Goal: Browse casually

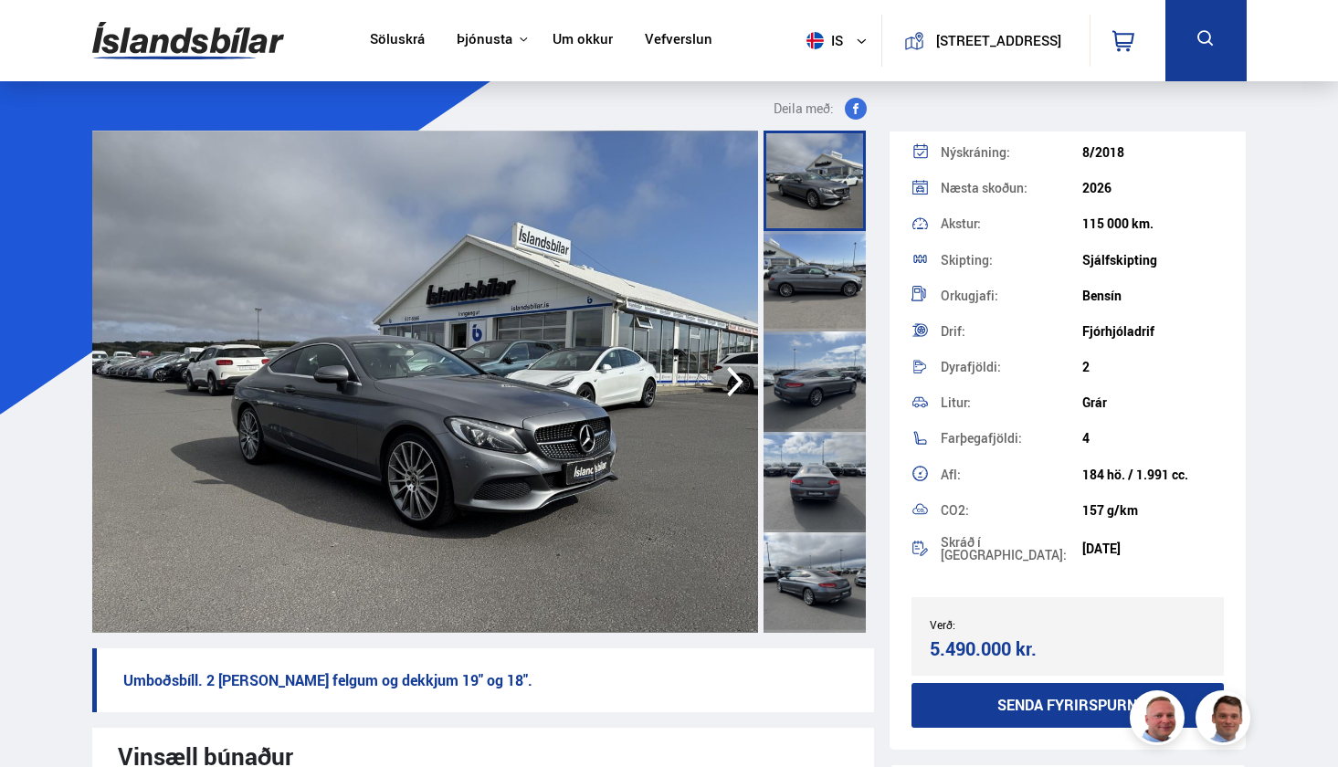
click at [516, 435] on img at bounding box center [425, 382] width 667 height 502
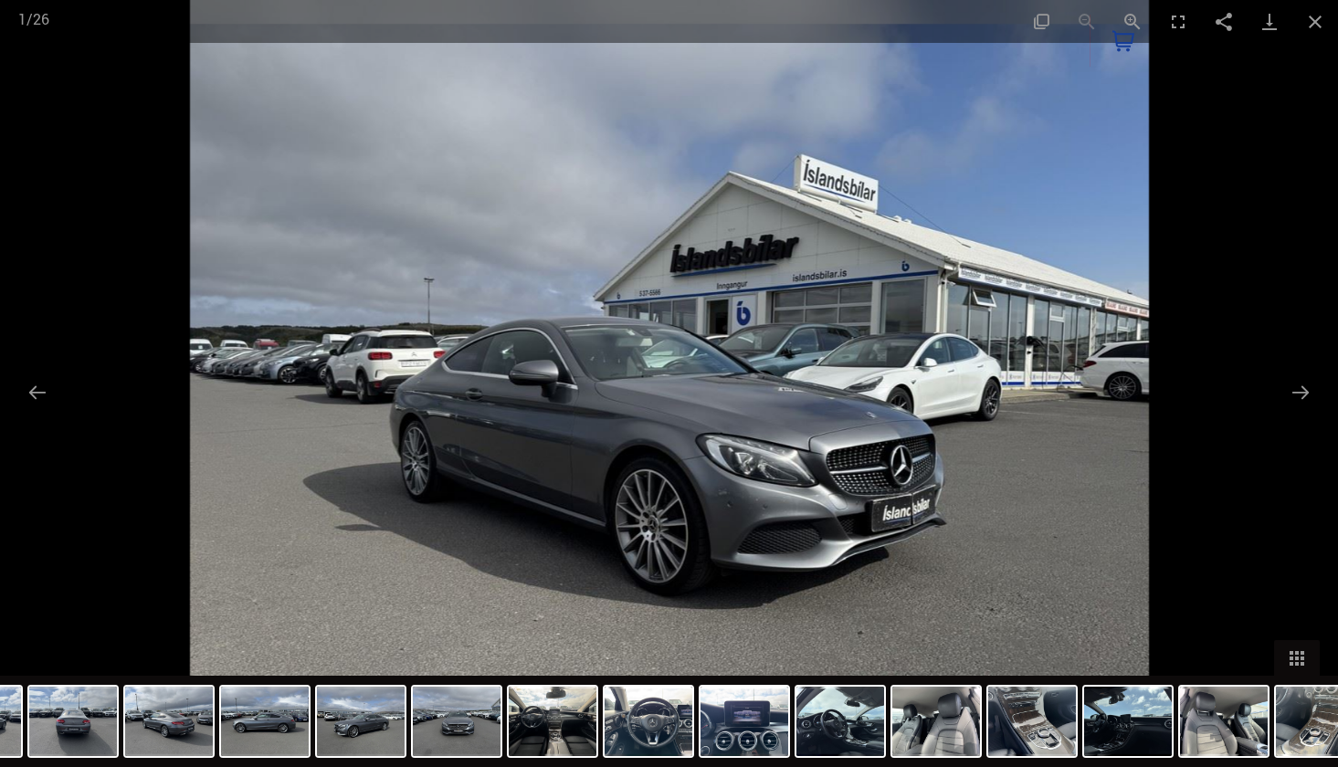
drag, startPoint x: 1083, startPoint y: 722, endPoint x: 819, endPoint y: 760, distance: 266.8
click at [820, 759] on div at bounding box center [987, 721] width 2494 height 91
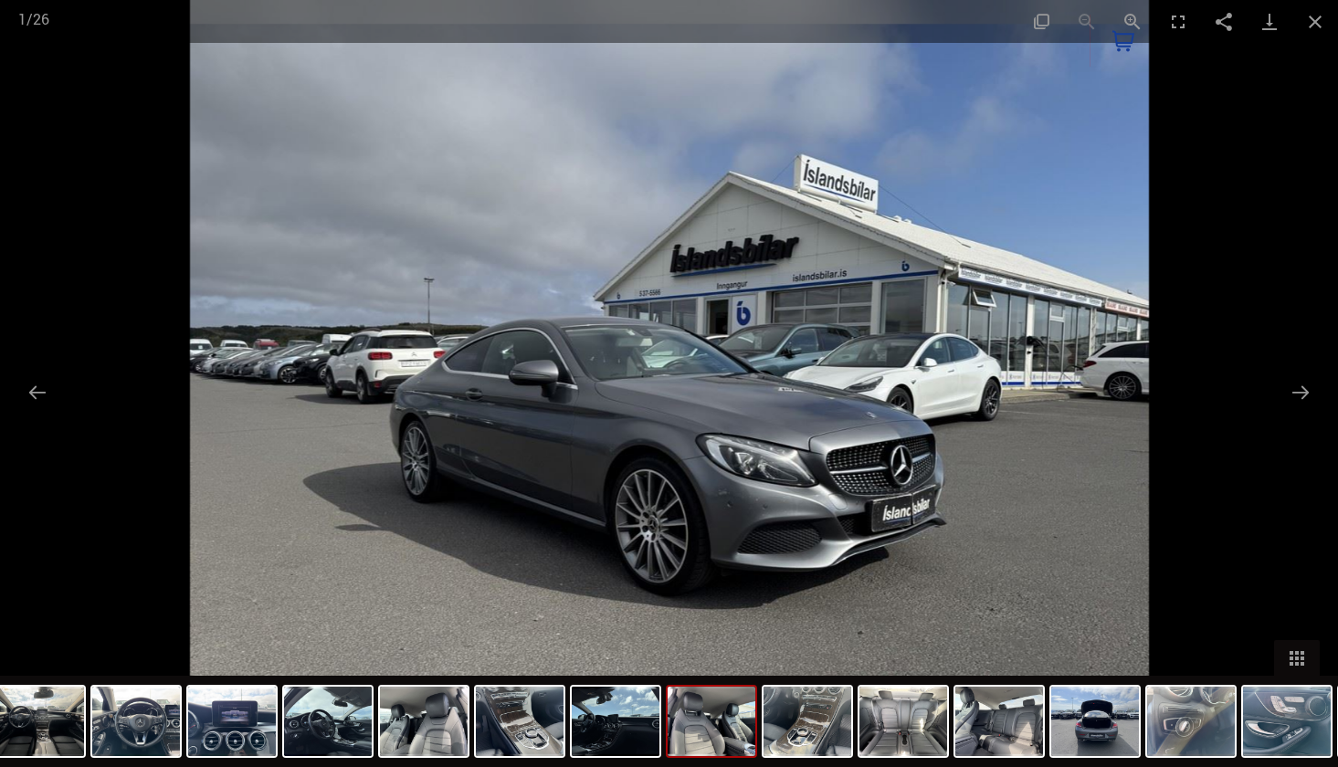
drag, startPoint x: 1218, startPoint y: 716, endPoint x: 700, endPoint y: 735, distance: 518.4
click at [700, 735] on img at bounding box center [712, 721] width 88 height 69
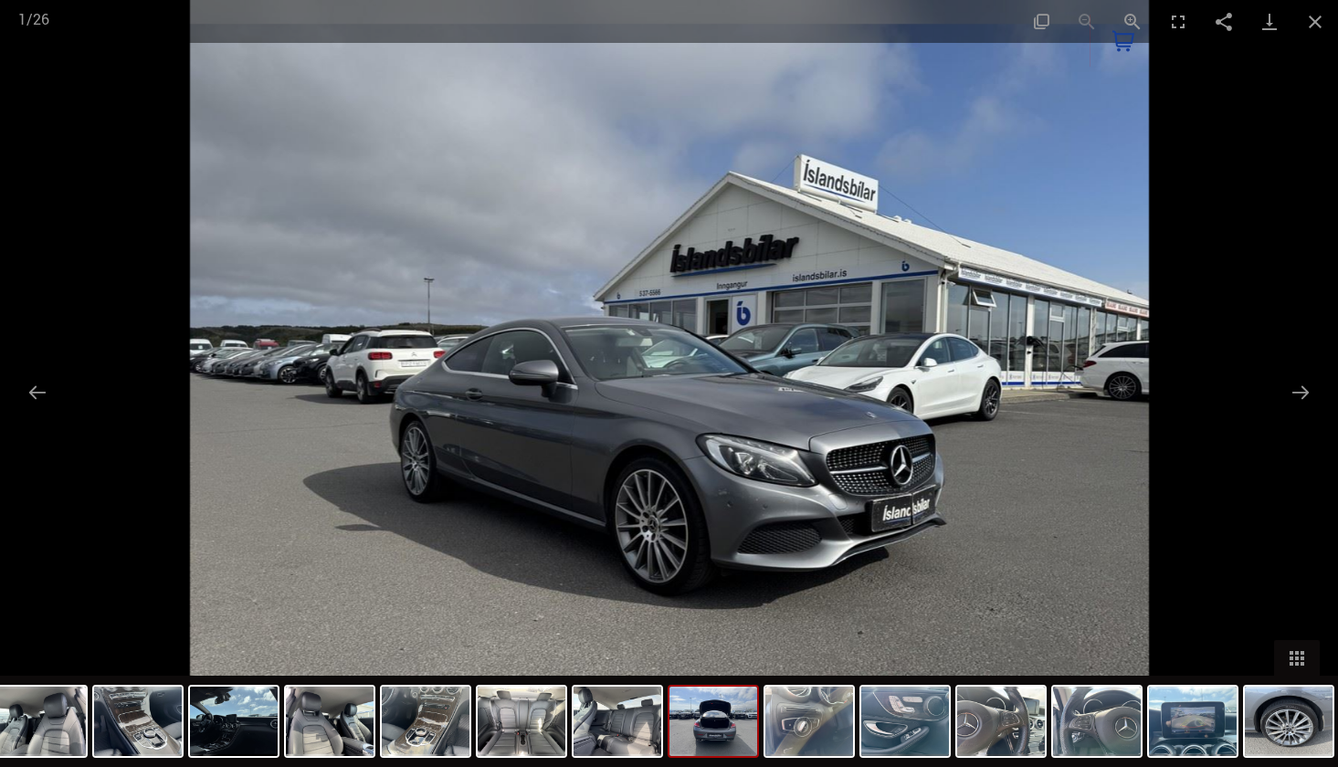
drag, startPoint x: 1076, startPoint y: 728, endPoint x: 712, endPoint y: 736, distance: 364.6
click at [712, 736] on img at bounding box center [714, 721] width 88 height 69
click at [407, 715] on img at bounding box center [426, 721] width 88 height 69
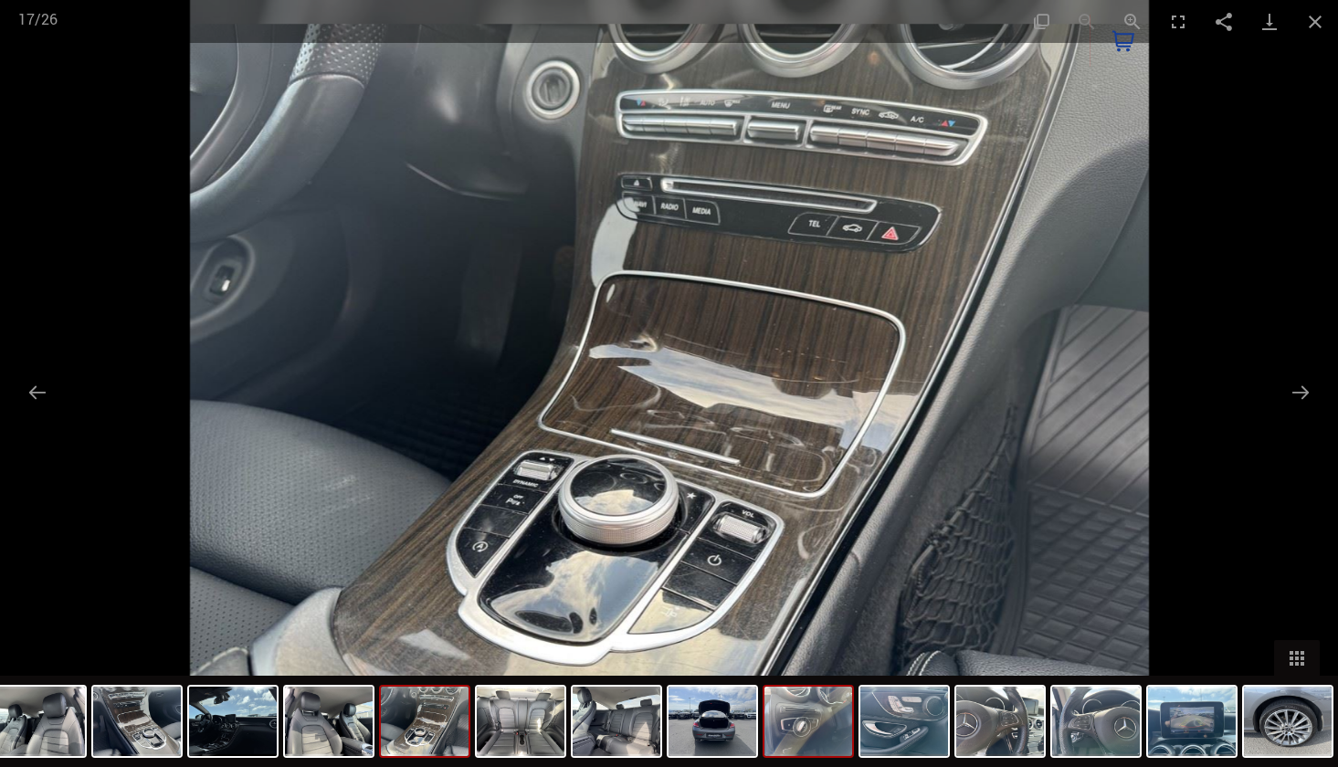
drag, startPoint x: 1125, startPoint y: 716, endPoint x: 822, endPoint y: 737, distance: 303.1
click at [822, 737] on div at bounding box center [91, 721] width 2494 height 91
drag, startPoint x: 1035, startPoint y: 720, endPoint x: 840, endPoint y: 718, distance: 195.5
click at [841, 718] on div at bounding box center [91, 721] width 2494 height 91
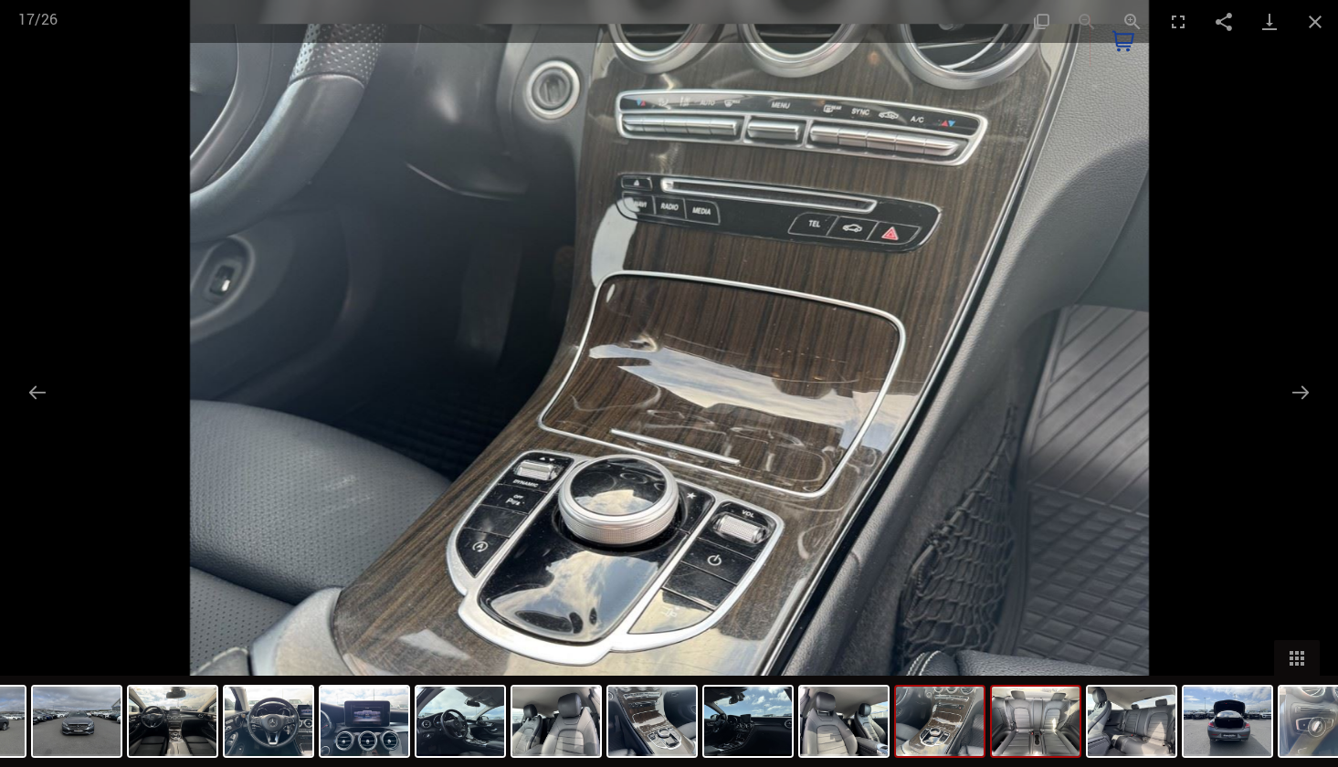
drag, startPoint x: 490, startPoint y: 722, endPoint x: 1005, endPoint y: 694, distance: 516.0
click at [1005, 694] on img at bounding box center [1036, 721] width 88 height 69
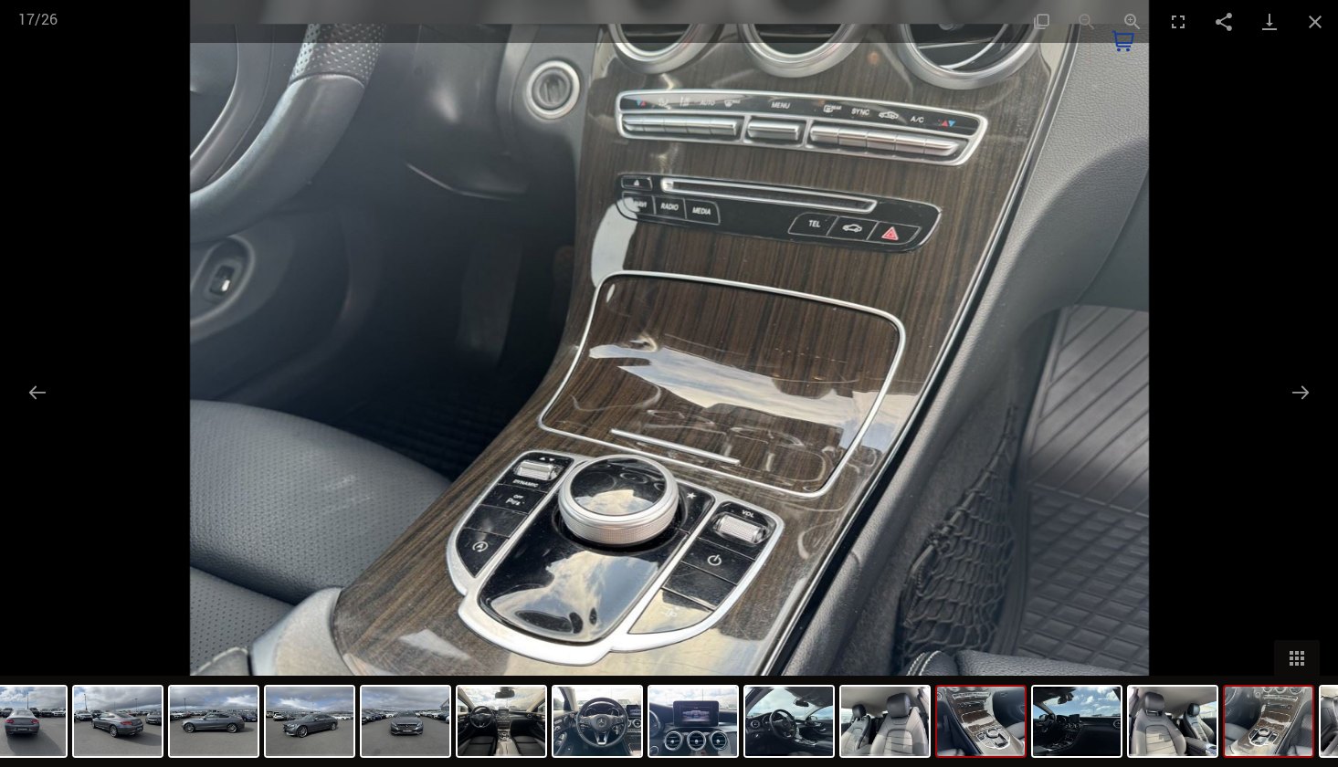
drag, startPoint x: 622, startPoint y: 689, endPoint x: 989, endPoint y: 709, distance: 366.9
click at [989, 708] on img at bounding box center [981, 721] width 88 height 69
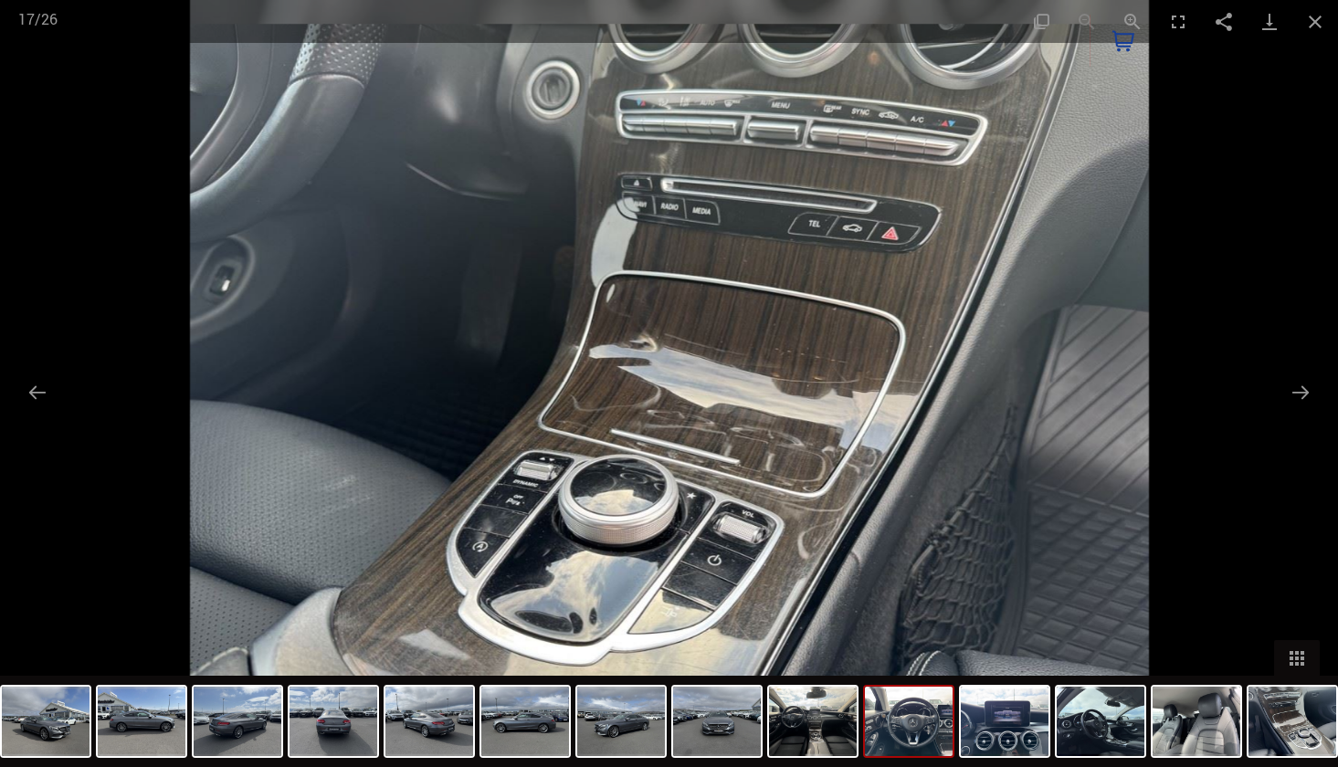
drag, startPoint x: 602, startPoint y: 725, endPoint x: 940, endPoint y: 727, distance: 338.1
click at [941, 727] on img at bounding box center [909, 721] width 88 height 69
drag, startPoint x: 483, startPoint y: 741, endPoint x: 657, endPoint y: 741, distance: 173.6
click at [657, 741] on div at bounding box center [1247, 721] width 2494 height 91
click at [923, 713] on img at bounding box center [909, 721] width 88 height 69
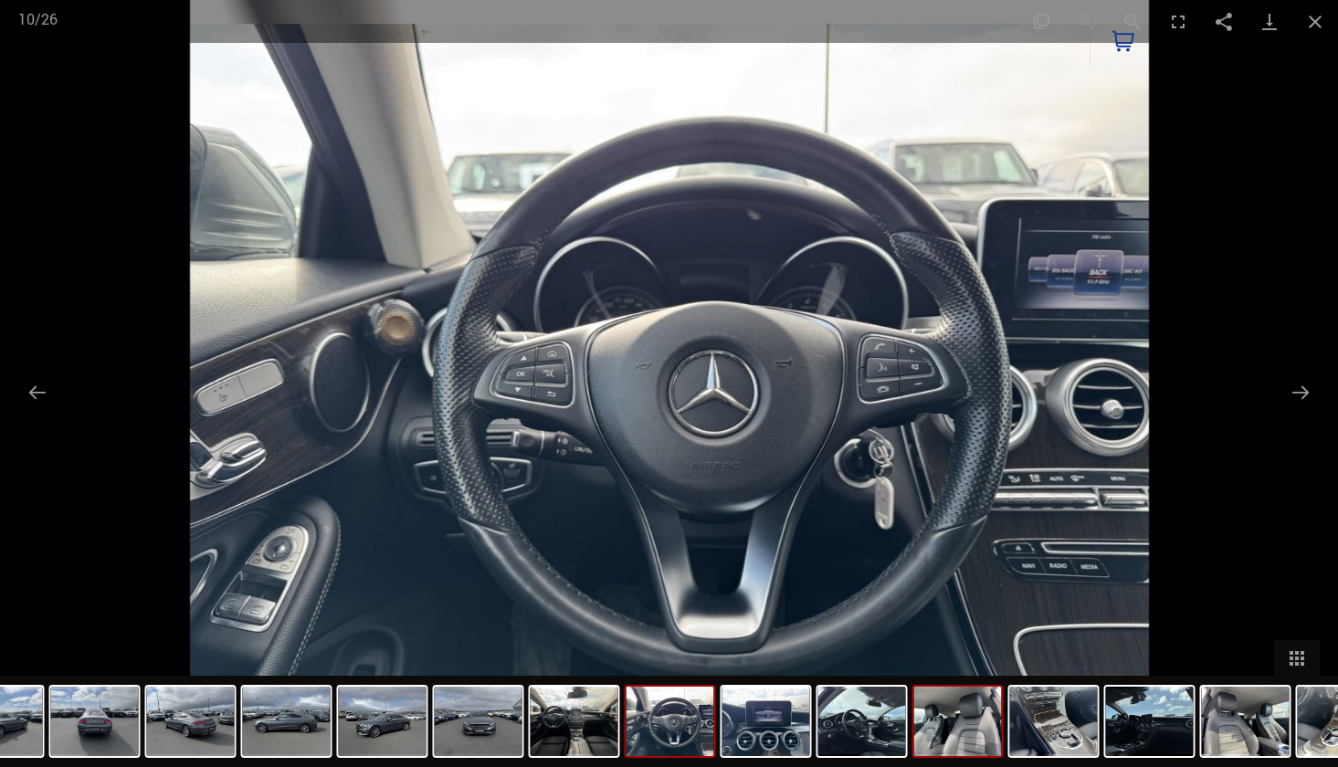
click at [972, 723] on img at bounding box center [959, 721] width 88 height 69
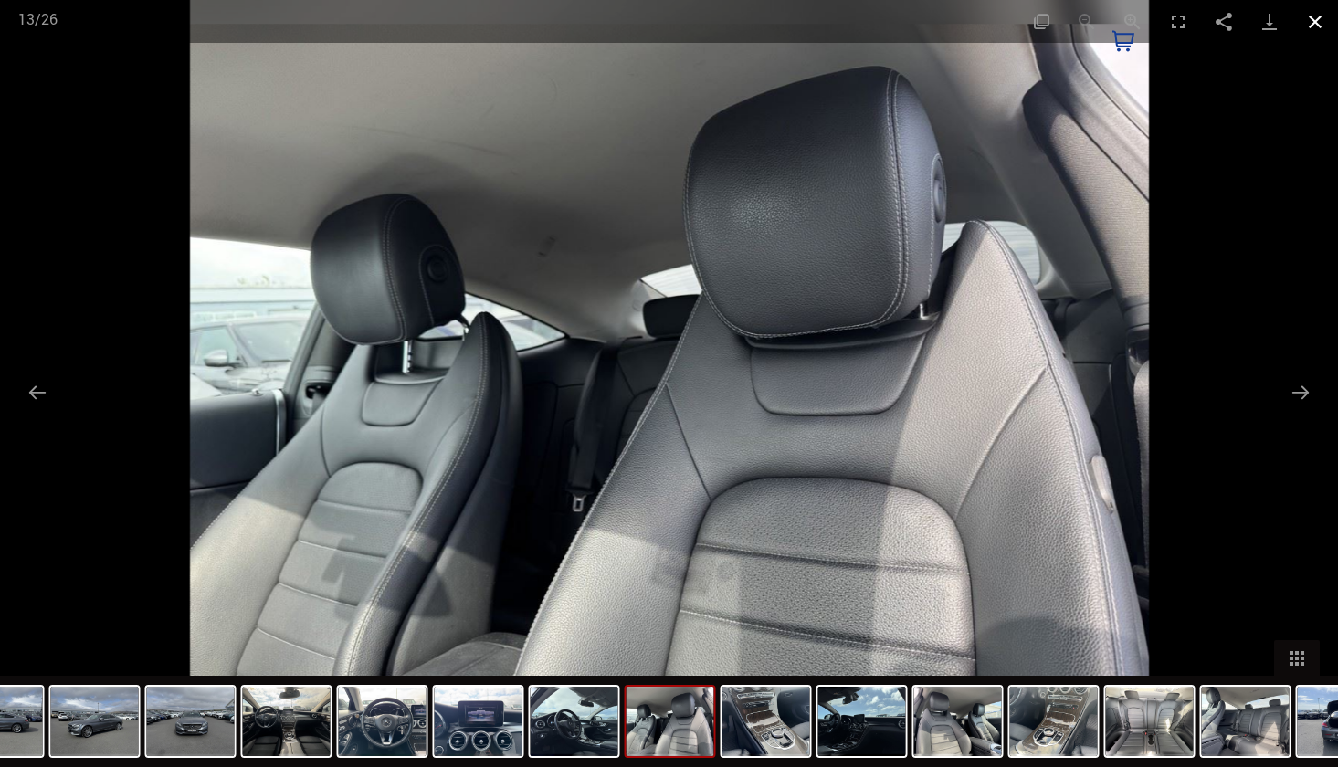
click at [1315, 12] on button "Close gallery" at bounding box center [1316, 21] width 46 height 43
